Goal: Task Accomplishment & Management: Use online tool/utility

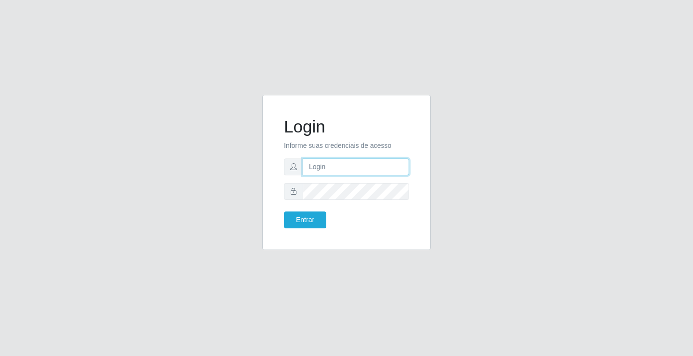
click at [318, 167] on input "text" at bounding box center [356, 166] width 106 height 17
type input "zivaneide@ideal"
click at [284, 211] on button "Entrar" at bounding box center [305, 219] width 42 height 17
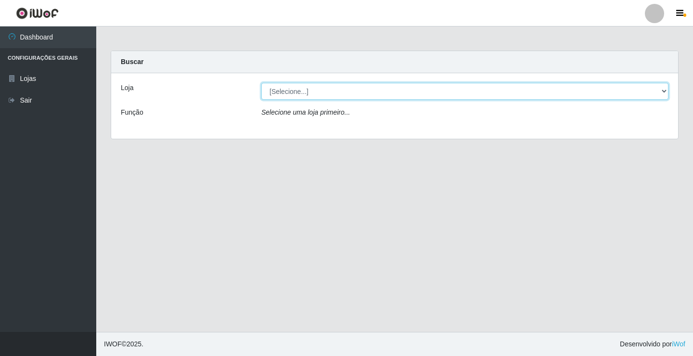
click at [309, 95] on select "[Selecione...] Ideal - Conceição" at bounding box center [464, 91] width 407 height 17
select select "231"
click at [261, 83] on select "[Selecione...] Ideal - Conceição" at bounding box center [464, 91] width 407 height 17
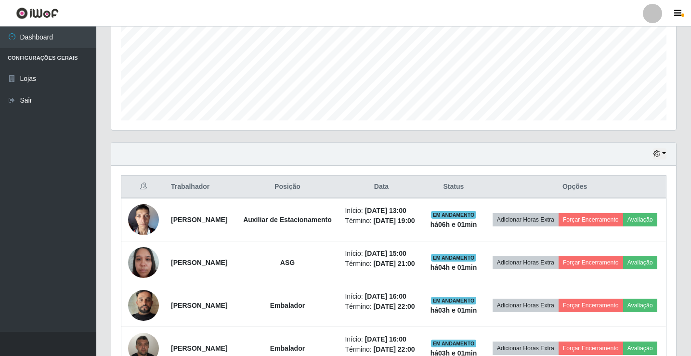
scroll to position [241, 0]
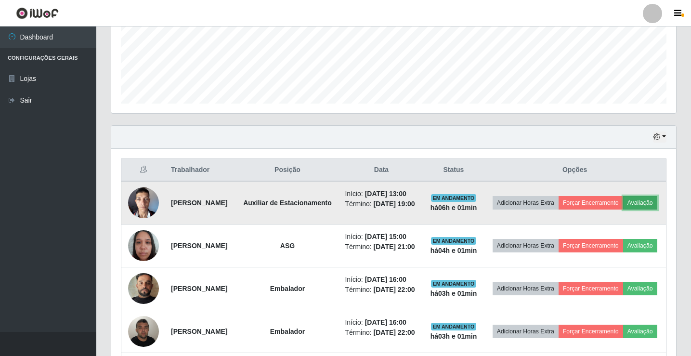
click at [623, 209] on button "Avaliação" at bounding box center [640, 202] width 34 height 13
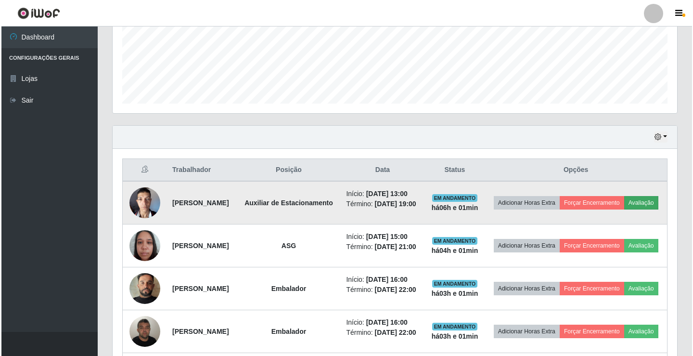
scroll to position [200, 560]
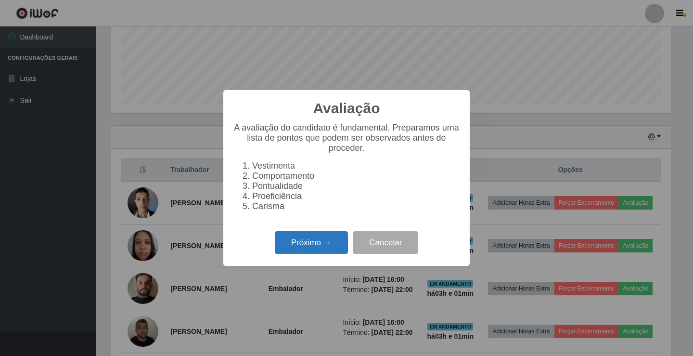
click at [313, 244] on button "Próximo →" at bounding box center [311, 242] width 73 height 23
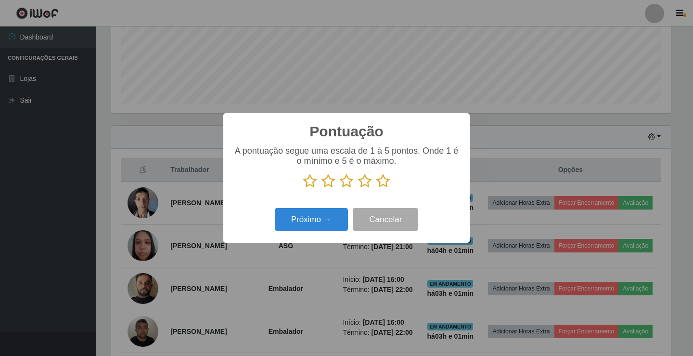
scroll to position [481072, 480712]
click at [385, 183] on icon at bounding box center [382, 181] width 13 height 14
click at [376, 188] on input "radio" at bounding box center [376, 188] width 0 height 0
click at [329, 215] on button "Próximo →" at bounding box center [311, 219] width 73 height 23
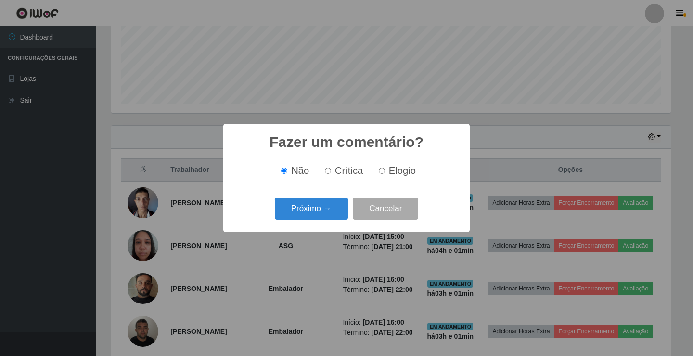
click at [329, 215] on button "Próximo →" at bounding box center [311, 208] width 73 height 23
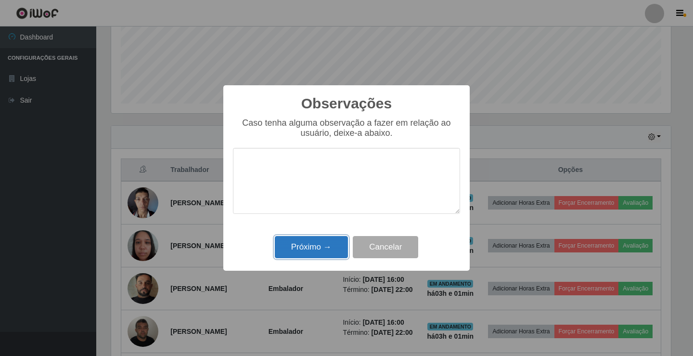
click at [329, 244] on button "Próximo →" at bounding box center [311, 247] width 73 height 23
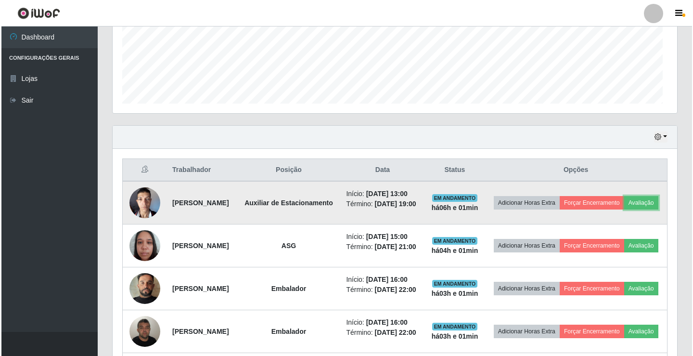
scroll to position [200, 565]
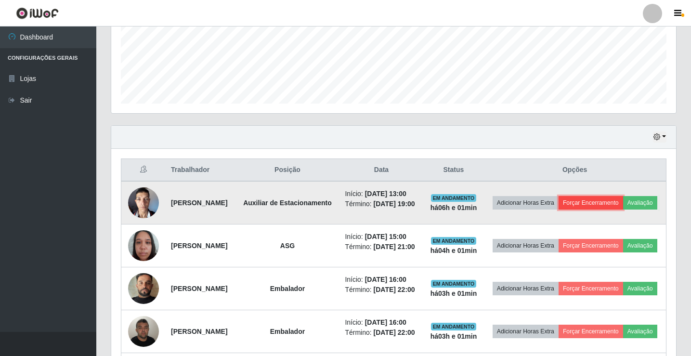
click at [606, 204] on button "Forçar Encerramento" at bounding box center [590, 202] width 64 height 13
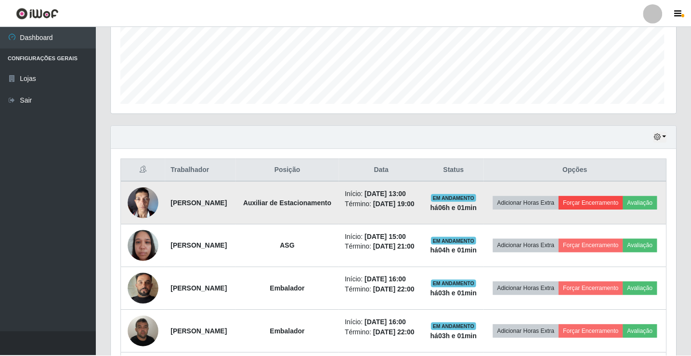
scroll to position [200, 560]
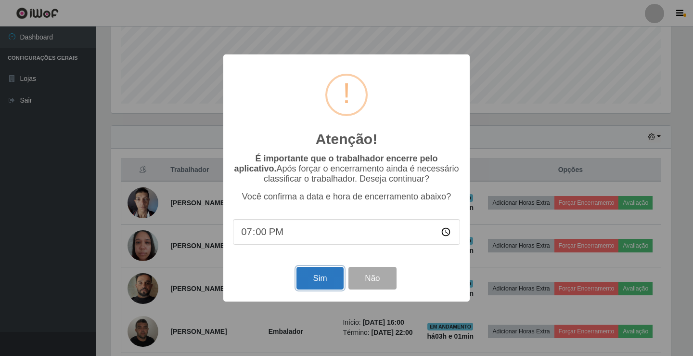
click at [322, 273] on button "Sim" at bounding box center [319, 278] width 47 height 23
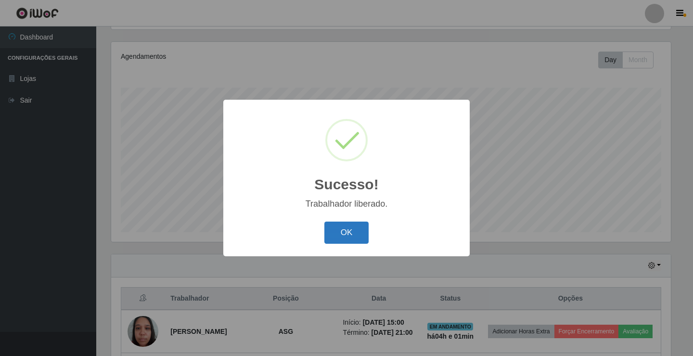
click at [343, 227] on button "OK" at bounding box center [346, 232] width 45 height 23
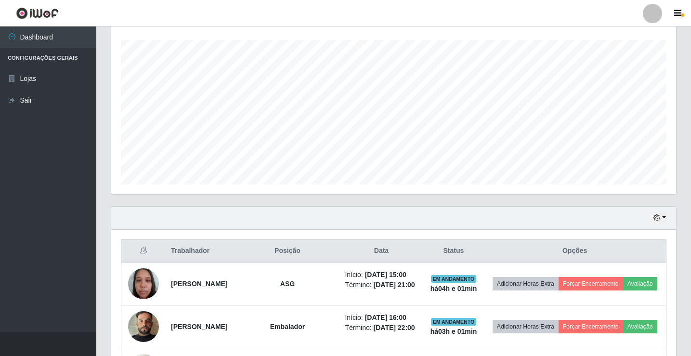
scroll to position [257, 0]
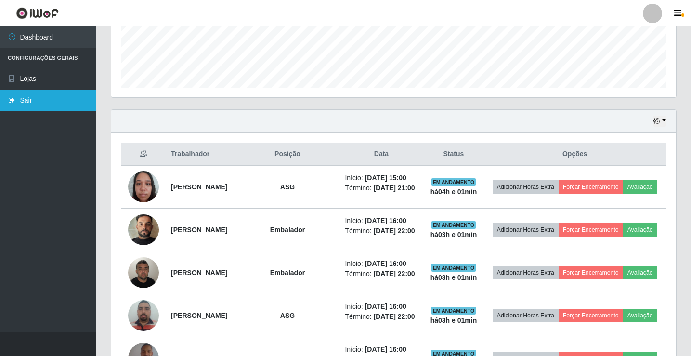
click at [50, 93] on link "Sair" at bounding box center [48, 101] width 96 height 22
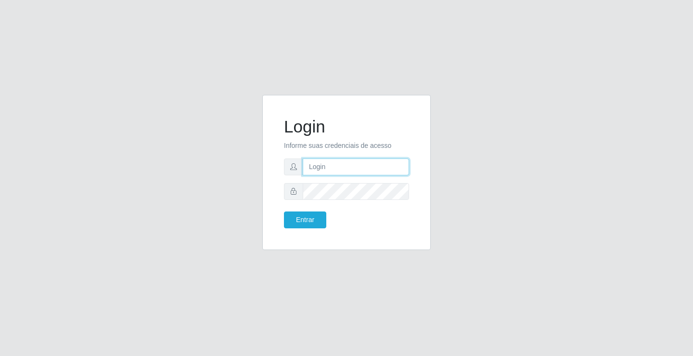
click at [335, 169] on input "text" at bounding box center [356, 166] width 106 height 17
click at [347, 177] on form "Login Informe suas credenciais de acesso zi Entrar" at bounding box center [346, 172] width 125 height 112
click at [347, 168] on input "zi" at bounding box center [356, 166] width 106 height 17
type input "zivaneide@ideal"
click at [284, 211] on button "Entrar" at bounding box center [305, 219] width 42 height 17
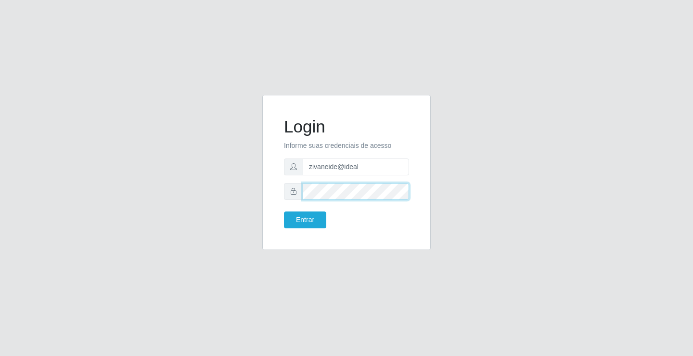
click at [284, 211] on button "Entrar" at bounding box center [305, 219] width 42 height 17
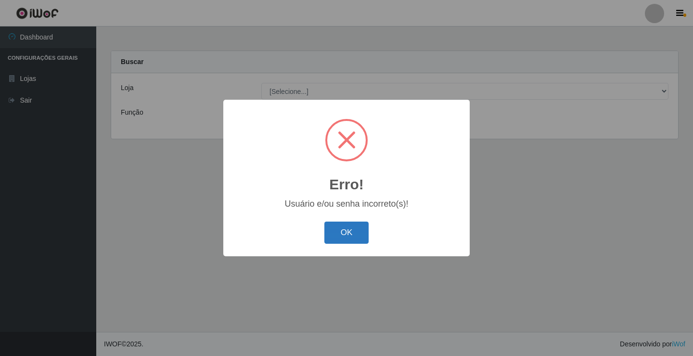
click at [352, 225] on button "OK" at bounding box center [346, 232] width 45 height 23
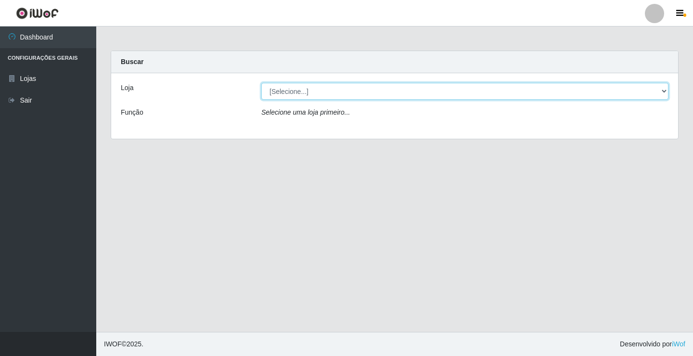
click at [300, 88] on select "[Selecione...] Ideal - Conceição" at bounding box center [464, 91] width 407 height 17
select select "231"
click at [261, 83] on select "[Selecione...] Ideal - Conceição" at bounding box center [464, 91] width 407 height 17
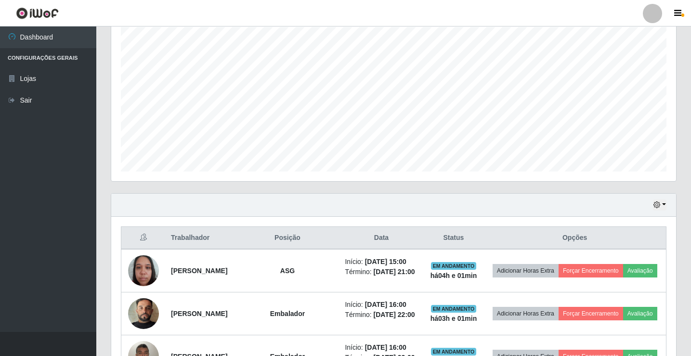
scroll to position [96, 0]
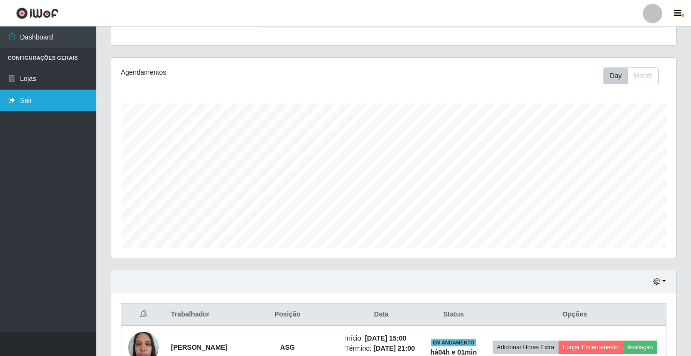
click at [23, 102] on link "Sair" at bounding box center [48, 101] width 96 height 22
